Goal: Information Seeking & Learning: Stay updated

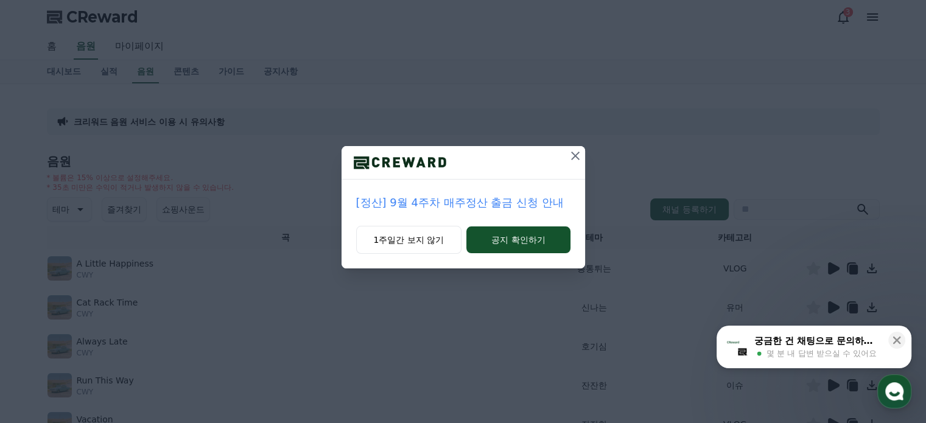
click at [574, 153] on icon at bounding box center [575, 155] width 15 height 15
click at [570, 153] on icon at bounding box center [575, 155] width 15 height 15
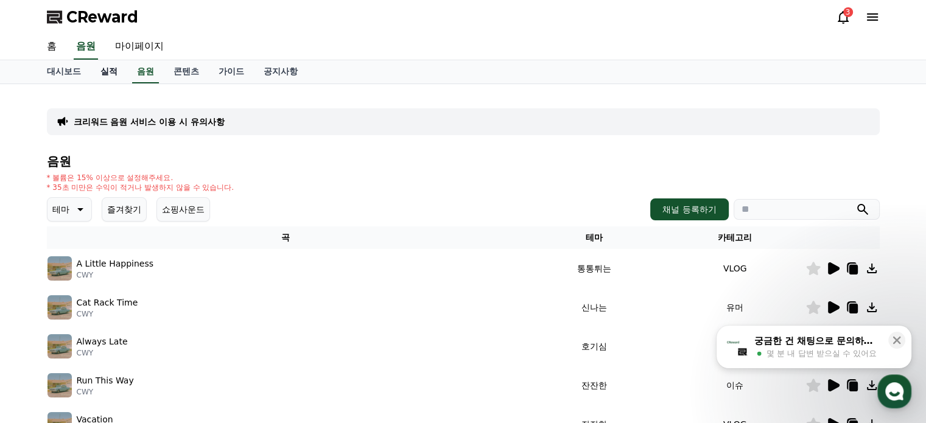
click at [103, 75] on link "실적" at bounding box center [109, 71] width 37 height 23
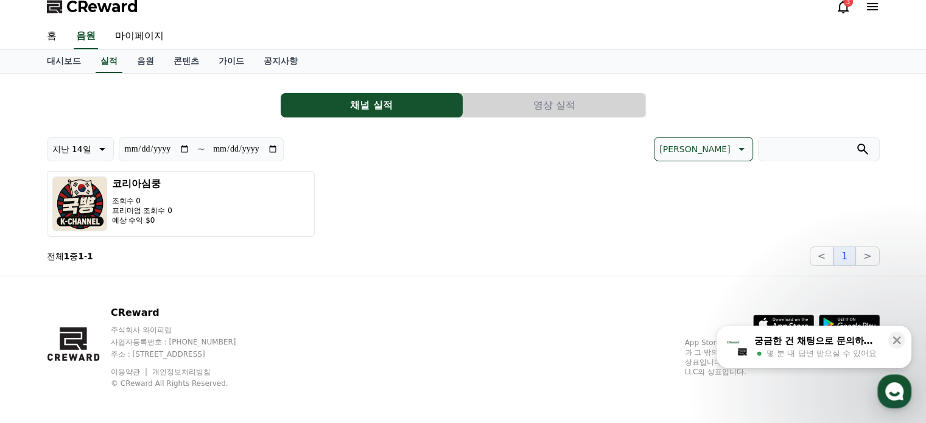
scroll to position [13, 0]
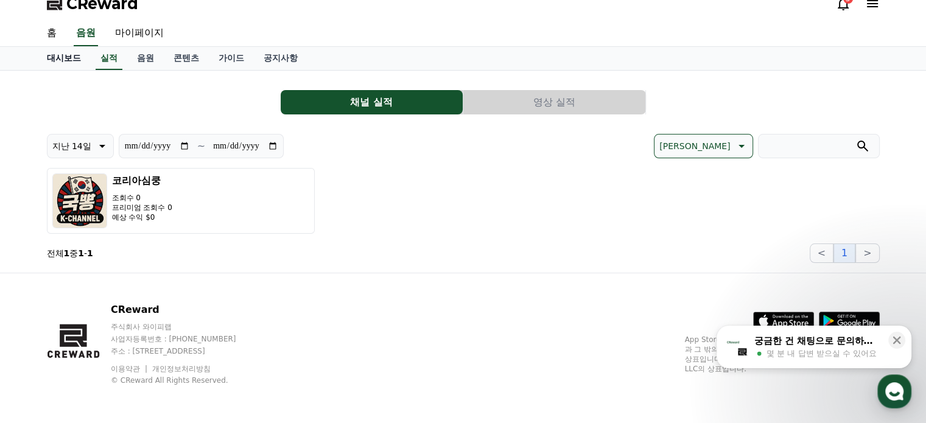
click at [61, 63] on link "대시보드" at bounding box center [64, 58] width 54 height 23
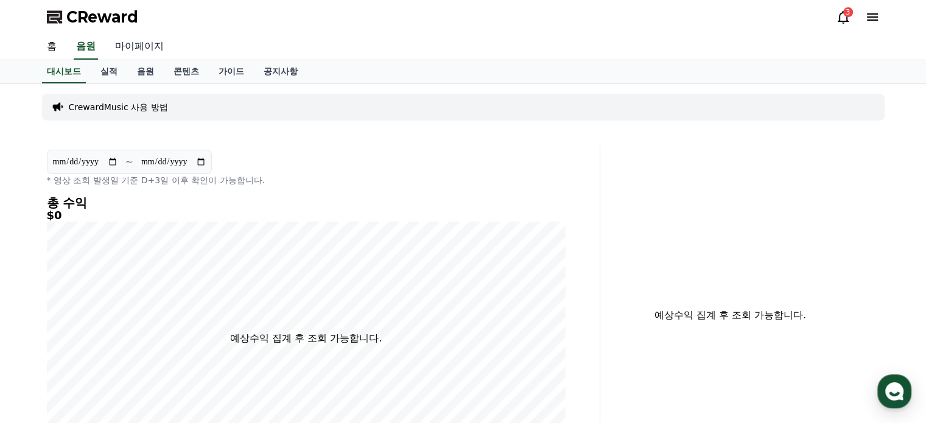
drag, startPoint x: 134, startPoint y: 29, endPoint x: 129, endPoint y: 51, distance: 22.4
click at [134, 31] on div "CReward 3" at bounding box center [463, 17] width 852 height 34
click at [129, 51] on link "마이페이지" at bounding box center [139, 47] width 68 height 26
select select "**********"
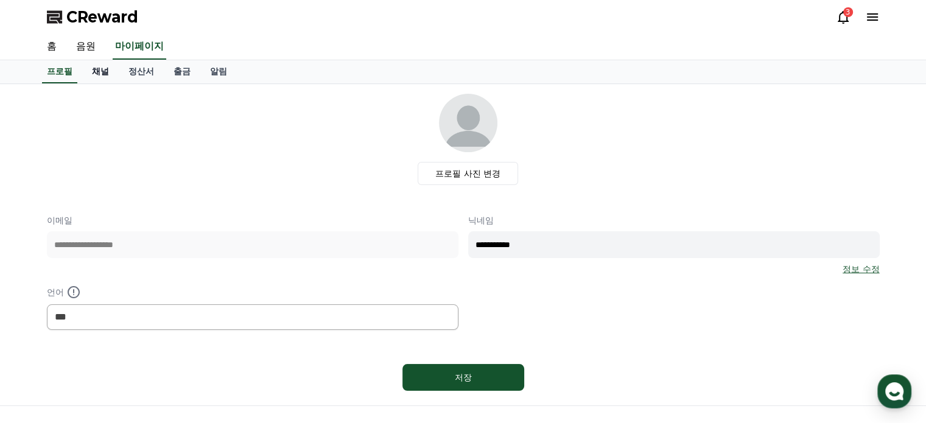
click at [93, 68] on link "채널" at bounding box center [100, 71] width 37 height 23
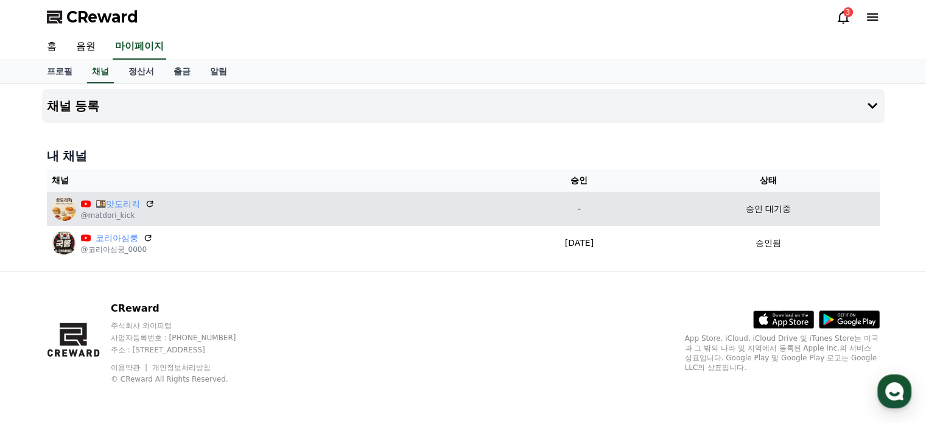
click at [147, 197] on div "🍱맛도리킥 @matdori_kick" at bounding box center [274, 209] width 445 height 24
click at [148, 198] on div "🍱맛도리킥" at bounding box center [118, 204] width 74 height 13
click at [148, 201] on icon at bounding box center [149, 203] width 11 height 11
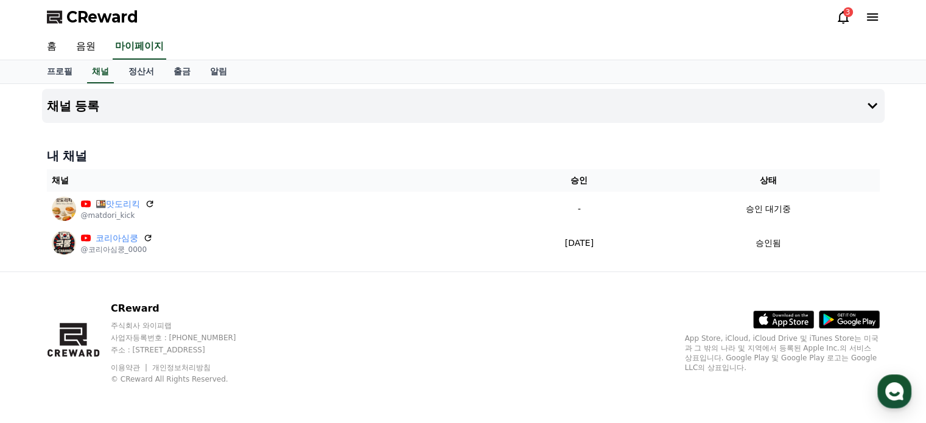
click at [119, 14] on span "CReward" at bounding box center [102, 16] width 72 height 19
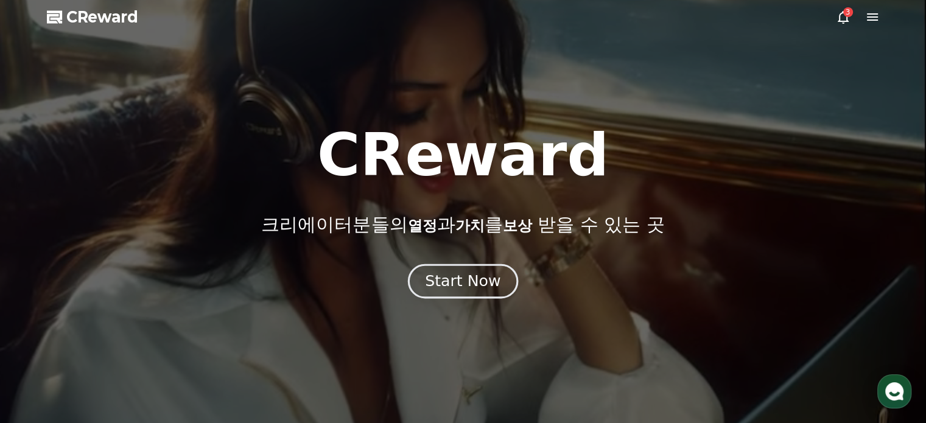
click at [445, 281] on div "Start Now" at bounding box center [462, 281] width 75 height 21
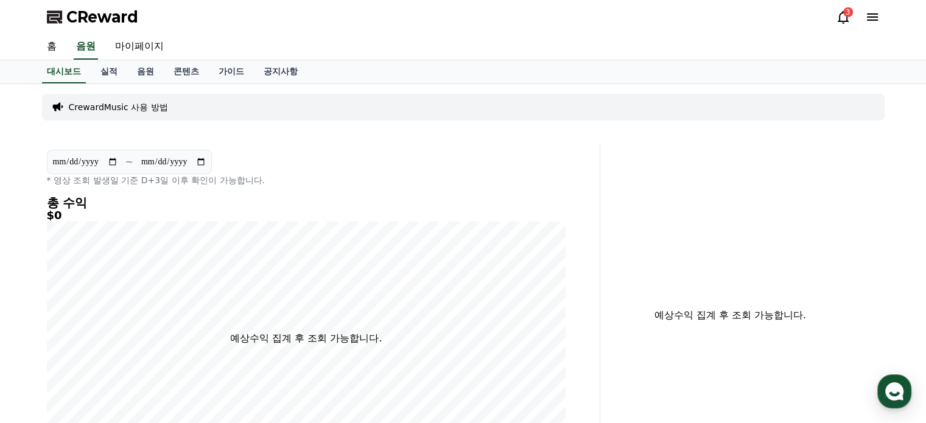
drag, startPoint x: 648, startPoint y: 4, endPoint x: 684, endPoint y: 164, distance: 164.2
click at [684, 173] on div "예상수익 집계 후 조회 가능합니다." at bounding box center [744, 315] width 279 height 341
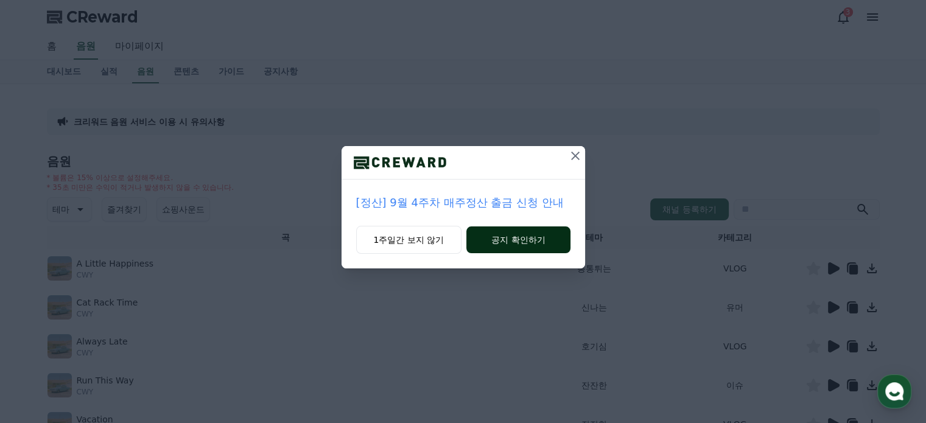
click at [489, 237] on button "공지 확인하기" at bounding box center [517, 239] width 103 height 27
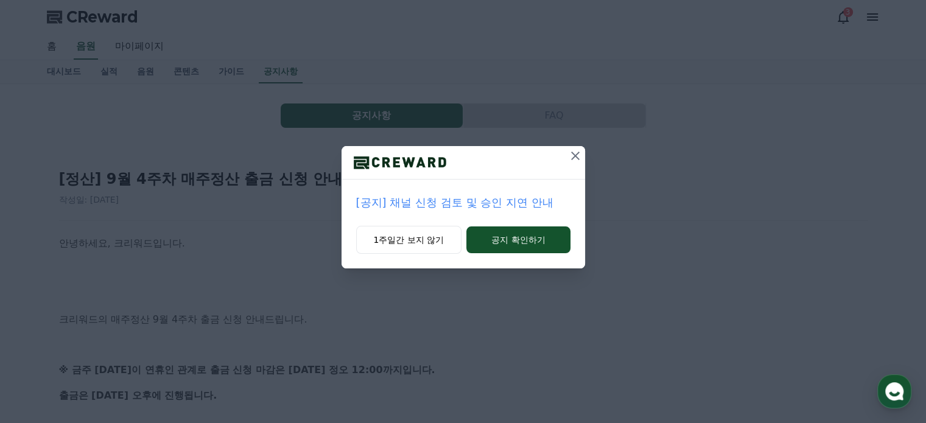
click at [508, 201] on p "[공지] 채널 신청 검토 및 승인 지연 안내" at bounding box center [463, 202] width 214 height 17
click at [445, 201] on p "[공지] 숏챠 오리지널 콘텐츠 잠정 중단 안내" at bounding box center [462, 202] width 215 height 17
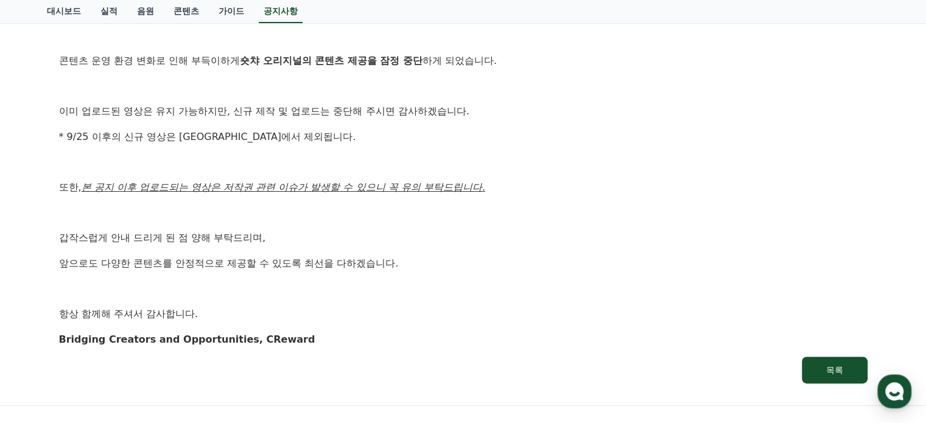
scroll to position [304, 0]
